Goal: Navigation & Orientation: Find specific page/section

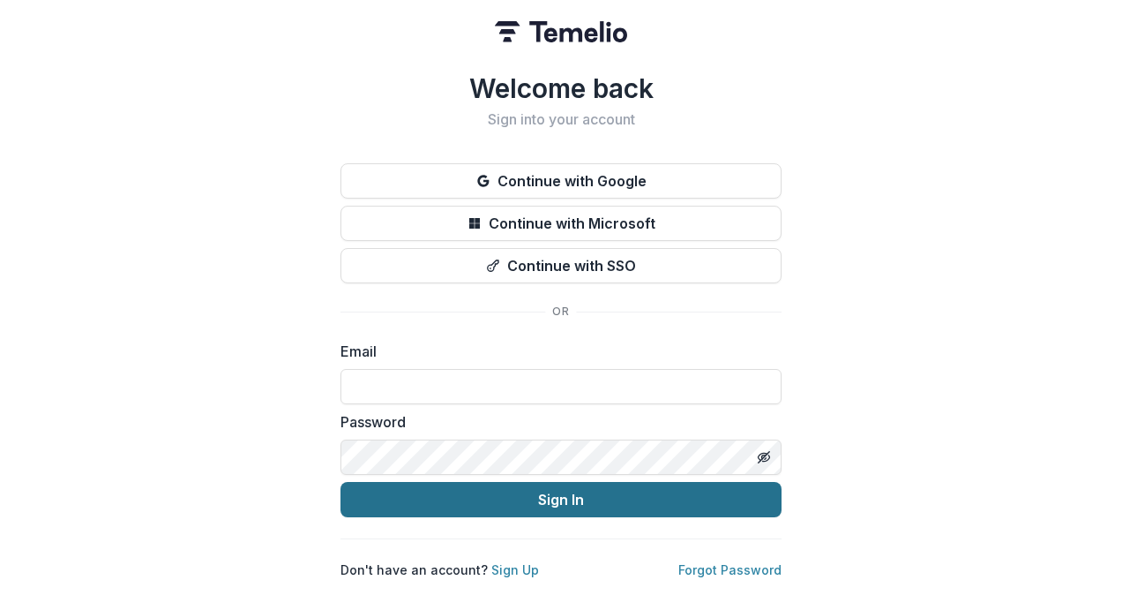
type input "**********"
click at [589, 494] on button "Sign In" at bounding box center [561, 499] width 441 height 35
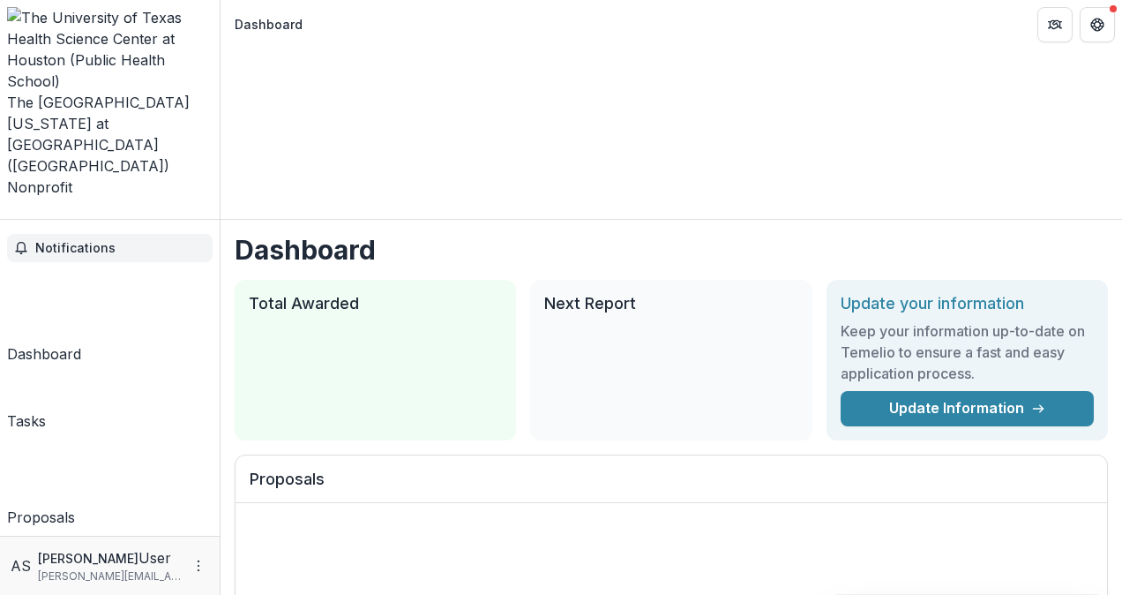
click at [99, 241] on span "Notifications" at bounding box center [120, 248] width 170 height 15
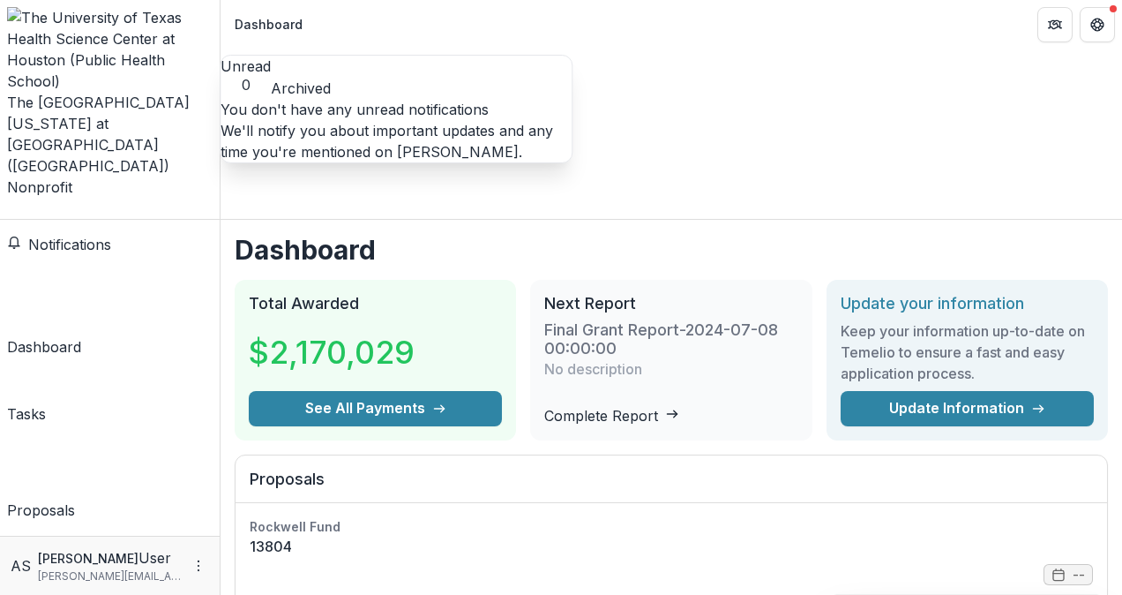
click at [99, 236] on span "Notifications" at bounding box center [69, 245] width 83 height 18
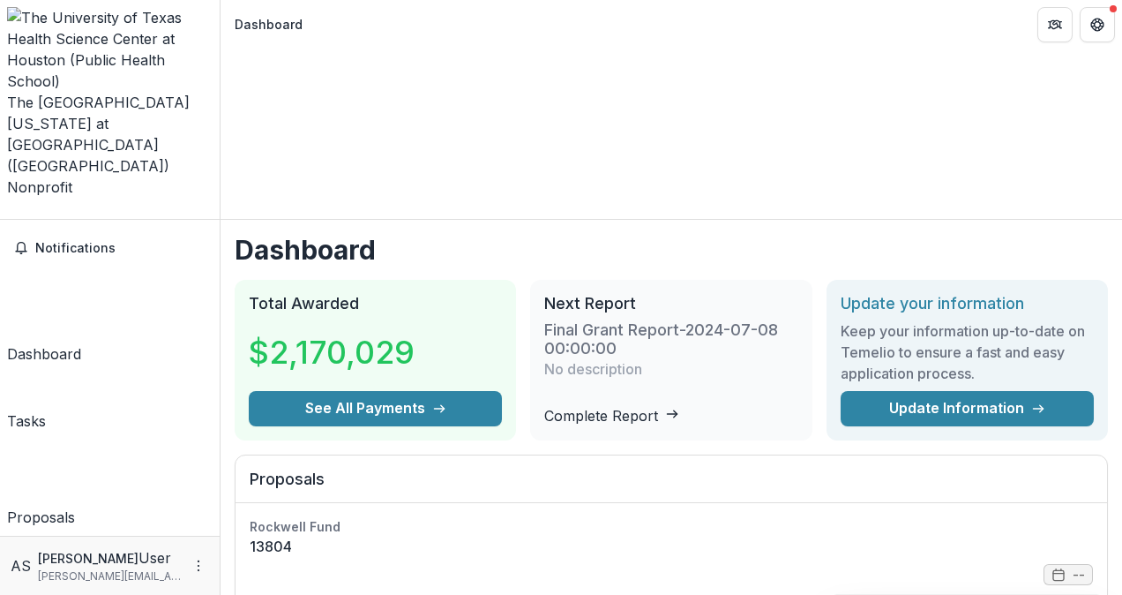
click at [46, 410] on div "Tasks" at bounding box center [26, 420] width 39 height 21
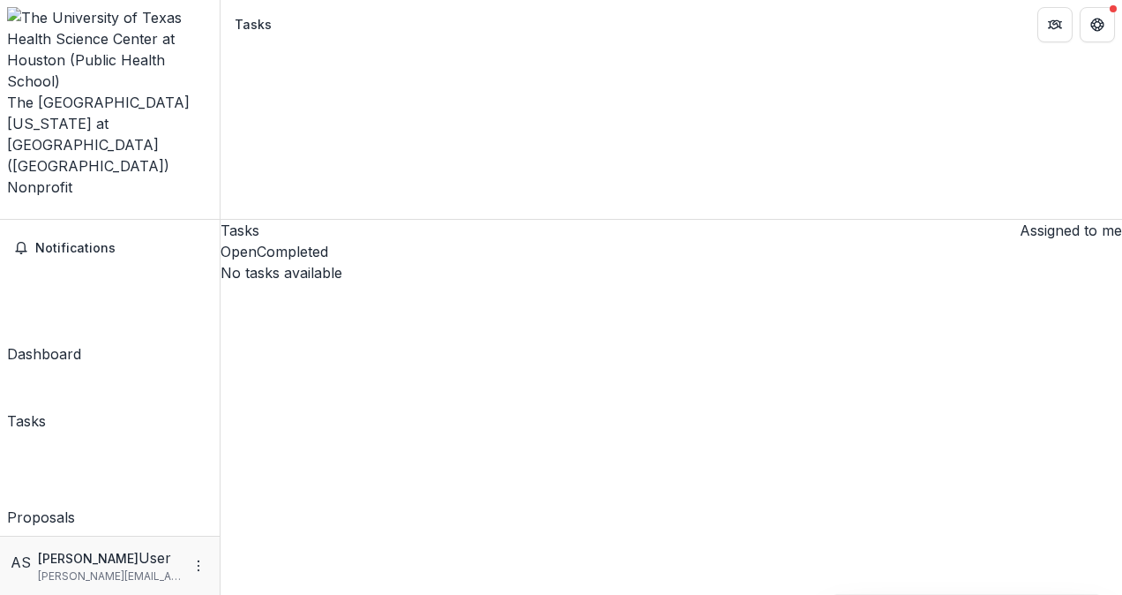
click at [183, 25] on div "The [GEOGRAPHIC_DATA][US_STATE] at [GEOGRAPHIC_DATA] ([GEOGRAPHIC_DATA]) Nonpro…" at bounding box center [110, 113] width 206 height 212
click at [7, 213] on icon "Open entity switcher" at bounding box center [7, 213] width 0 height 0
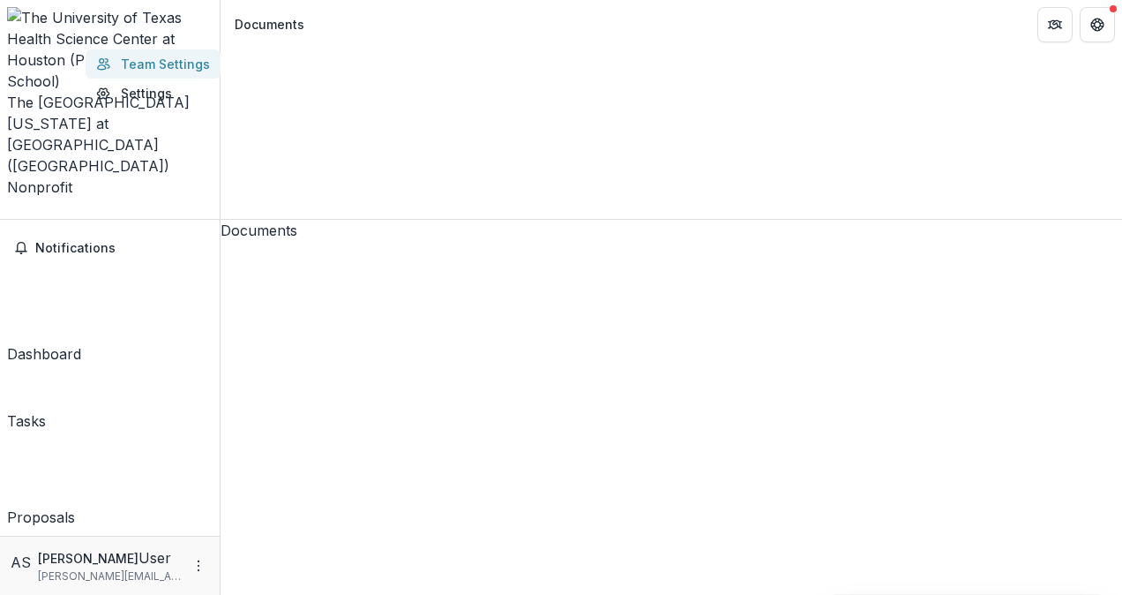
click at [90, 66] on link "Team Settings" at bounding box center [153, 63] width 135 height 29
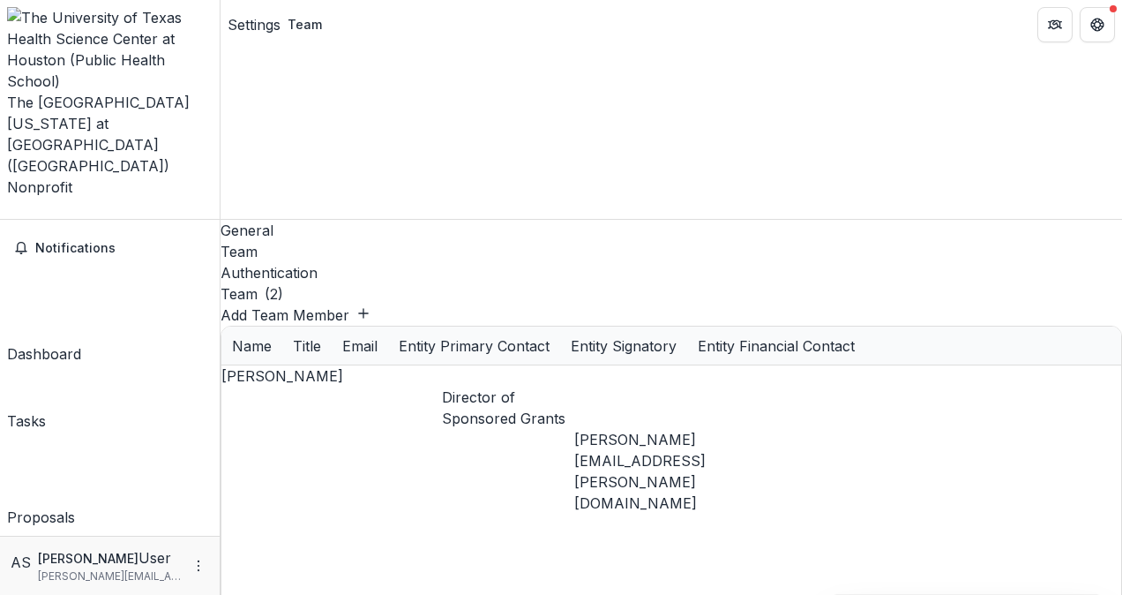
drag, startPoint x: 824, startPoint y: 247, endPoint x: 766, endPoint y: 245, distance: 58.3
click at [385, 262] on div "Authentication" at bounding box center [672, 272] width 902 height 21
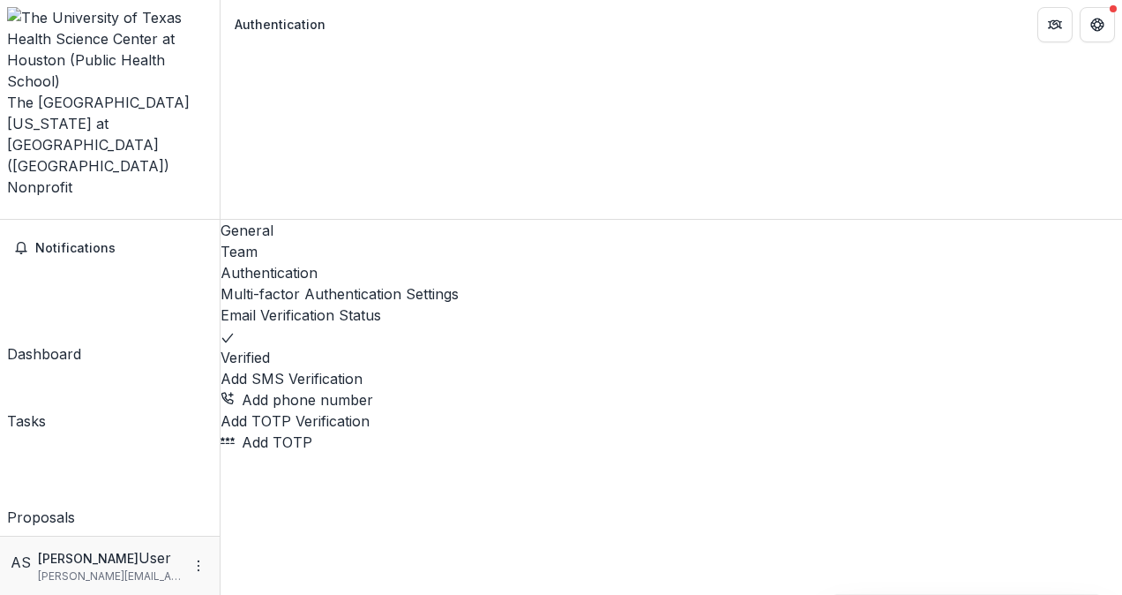
click at [341, 241] on div "Team" at bounding box center [672, 251] width 902 height 21
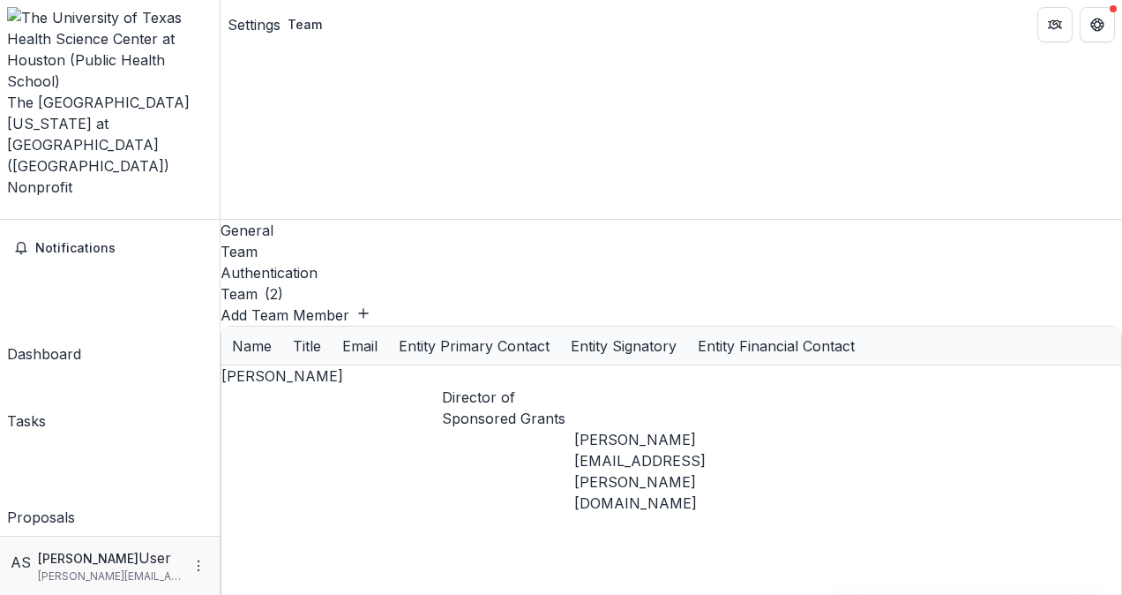
click at [277, 220] on div "General" at bounding box center [672, 230] width 902 height 21
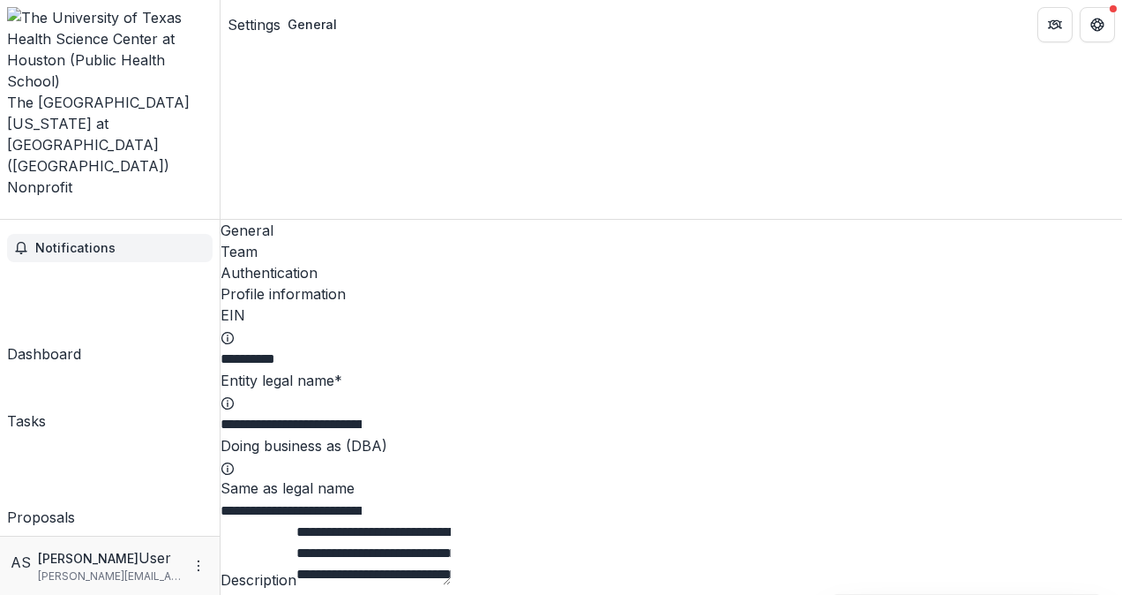
click at [95, 241] on span "Notifications" at bounding box center [120, 248] width 170 height 15
click at [58, 528] on link "Documents" at bounding box center [45, 577] width 77 height 98
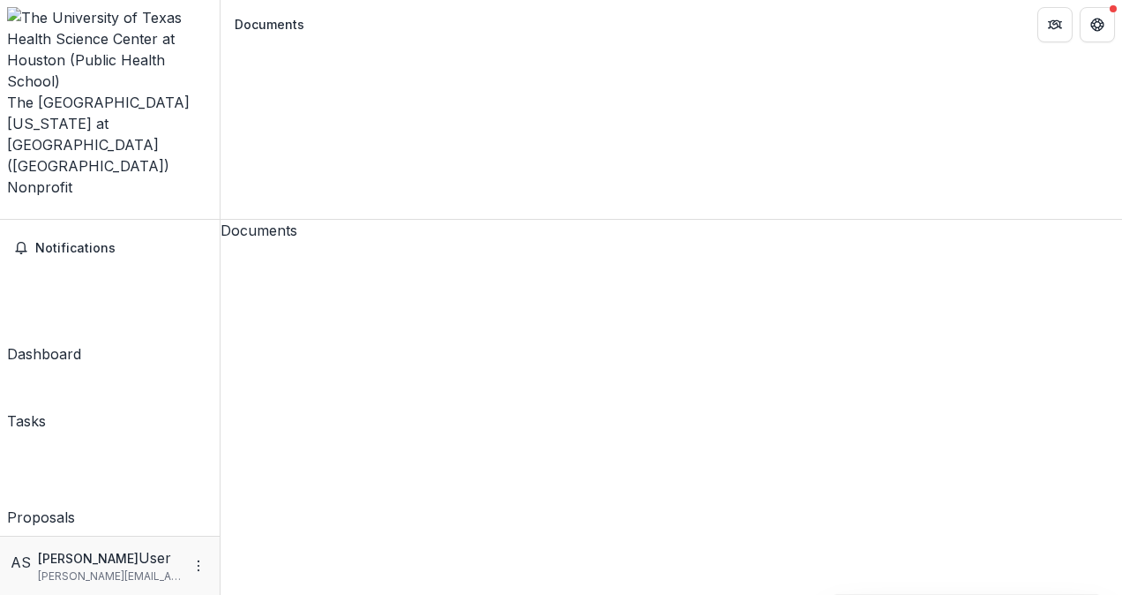
click at [125, 92] on div "The [GEOGRAPHIC_DATA][US_STATE] at [GEOGRAPHIC_DATA] ([GEOGRAPHIC_DATA]) Nonpro…" at bounding box center [110, 145] width 206 height 106
click at [124, 92] on div "The [GEOGRAPHIC_DATA][US_STATE] at [GEOGRAPHIC_DATA] ([GEOGRAPHIC_DATA])" at bounding box center [110, 134] width 206 height 85
click at [1045, 21] on button "Partners" at bounding box center [1054, 24] width 35 height 35
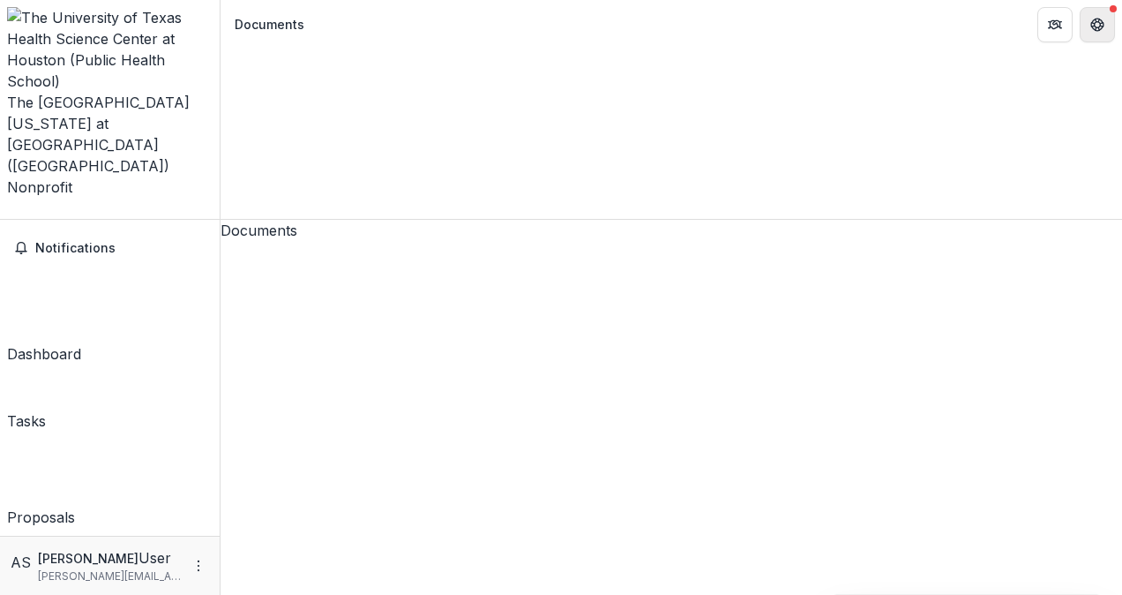
click at [1090, 14] on button "Get Help" at bounding box center [1097, 24] width 35 height 35
